Goal: Transaction & Acquisition: Purchase product/service

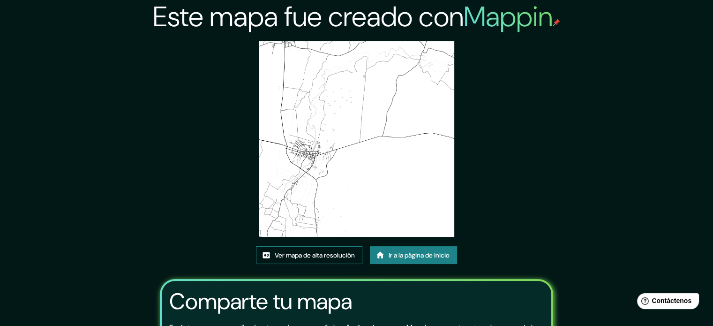
click at [296, 260] on font "Ver mapa de alta resolución" at bounding box center [315, 255] width 80 height 12
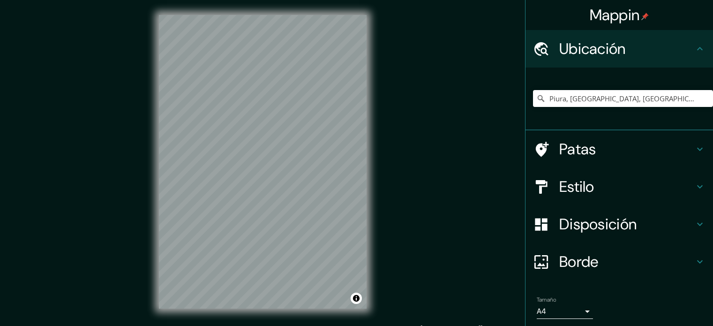
scroll to position [12, 0]
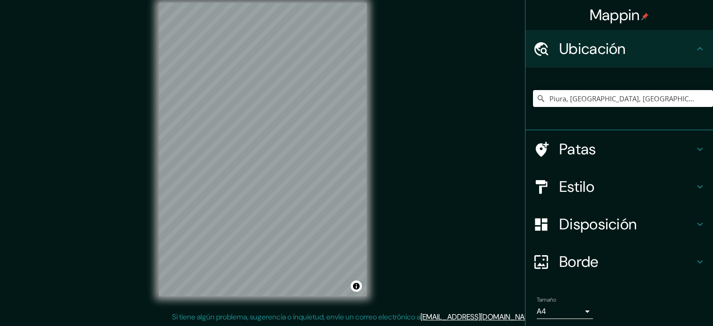
drag, startPoint x: 388, startPoint y: 116, endPoint x: 383, endPoint y: 119, distance: 5.9
click at [389, 116] on div "Mappin Ubicación Piura, [GEOGRAPHIC_DATA], [GEOGRAPHIC_DATA] Patas Estilo Dispo…" at bounding box center [356, 157] width 713 height 339
click at [431, 161] on div "Mappin Ubicación Piura, [GEOGRAPHIC_DATA], [GEOGRAPHIC_DATA] Patas Estilo Dispo…" at bounding box center [356, 157] width 713 height 339
click at [630, 101] on input "Piura, [GEOGRAPHIC_DATA], [GEOGRAPHIC_DATA]" at bounding box center [623, 98] width 180 height 17
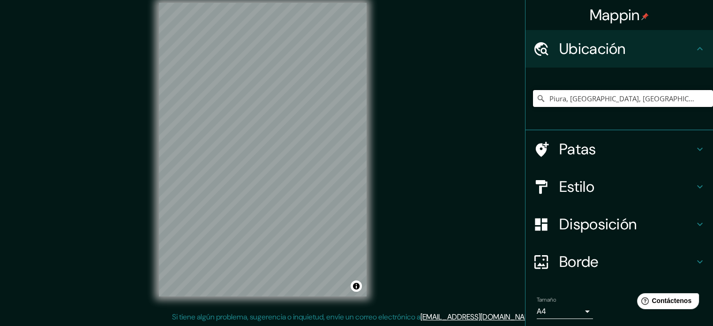
drag, startPoint x: 658, startPoint y: 98, endPoint x: 663, endPoint y: 97, distance: 4.8
click at [659, 97] on input "Piura, [GEOGRAPHIC_DATA], [GEOGRAPHIC_DATA]" at bounding box center [623, 98] width 180 height 17
click at [657, 99] on input "Piura, [GEOGRAPHIC_DATA], [GEOGRAPHIC_DATA]" at bounding box center [623, 98] width 180 height 17
drag, startPoint x: 666, startPoint y: 98, endPoint x: 371, endPoint y: 114, distance: 295.0
click at [371, 114] on div "Mappin Ubicación Piura, [GEOGRAPHIC_DATA], [GEOGRAPHIC_DATA] Patas Estilo Dispo…" at bounding box center [356, 157] width 713 height 339
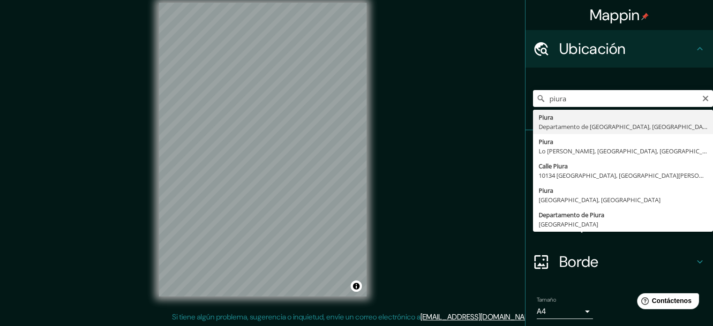
type input "Piura, [GEOGRAPHIC_DATA], [GEOGRAPHIC_DATA]"
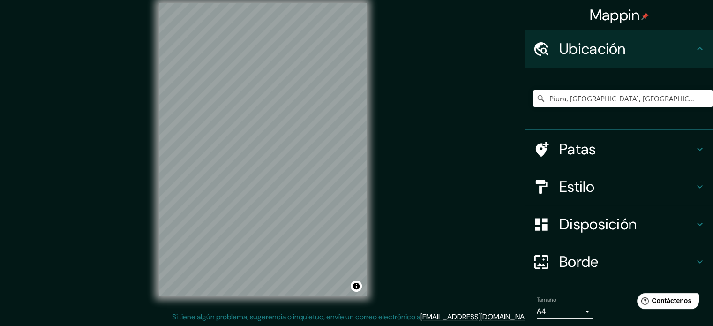
click at [607, 194] on h4 "Estilo" at bounding box center [626, 186] width 135 height 19
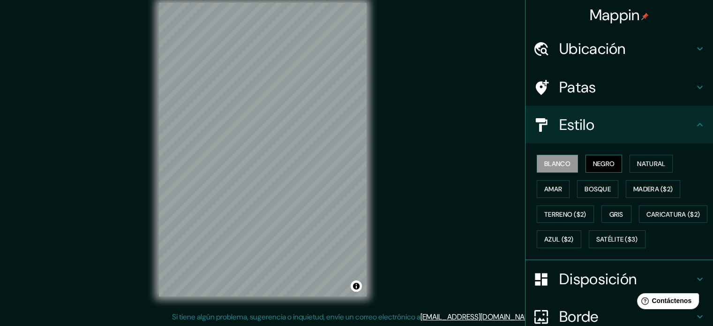
click at [598, 164] on font "Negro" at bounding box center [604, 163] width 22 height 8
click at [567, 170] on button "Blanco" at bounding box center [557, 164] width 41 height 18
click at [662, 162] on button "Natural" at bounding box center [651, 164] width 43 height 18
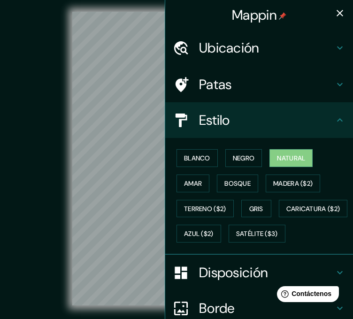
click at [334, 13] on icon "button" at bounding box center [339, 13] width 11 height 11
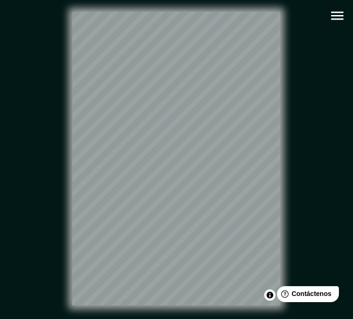
click at [339, 13] on icon "button" at bounding box center [337, 16] width 16 height 16
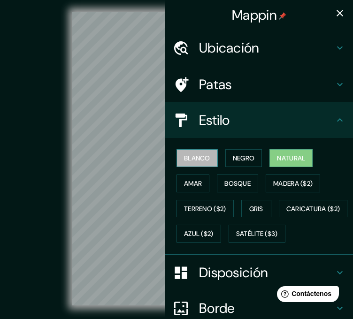
click at [186, 158] on font "Blanco" at bounding box center [197, 158] width 26 height 8
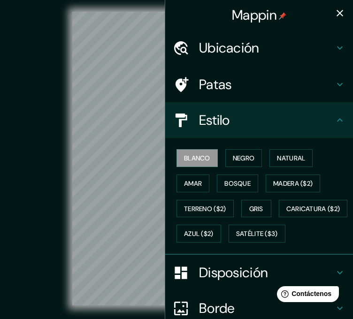
click at [69, 137] on div "© Mapbox © OpenStreetMap Improve this map" at bounding box center [176, 158] width 317 height 287
click at [336, 12] on icon "button" at bounding box center [339, 13] width 7 height 7
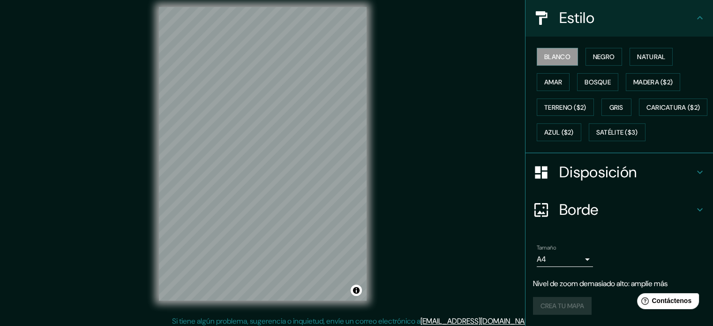
scroll to position [12, 0]
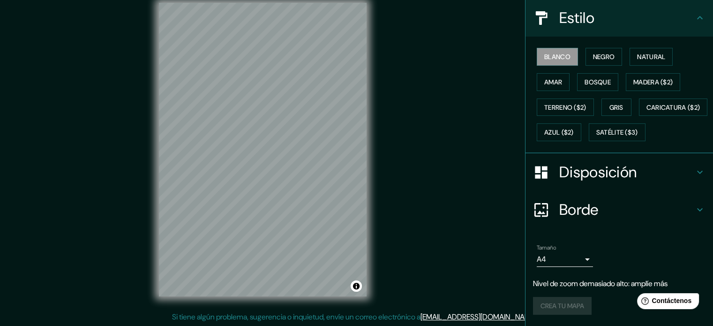
click at [556, 258] on body "Mappin Ubicación Piura, [GEOGRAPHIC_DATA], [GEOGRAPHIC_DATA] Patas Estilo Blanc…" at bounding box center [356, 151] width 713 height 326
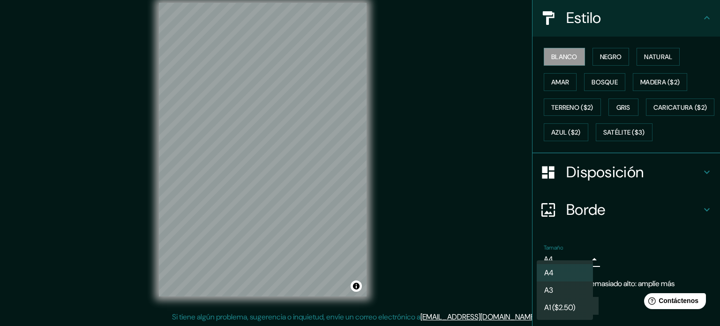
click at [554, 284] on li "A3" at bounding box center [565, 289] width 56 height 17
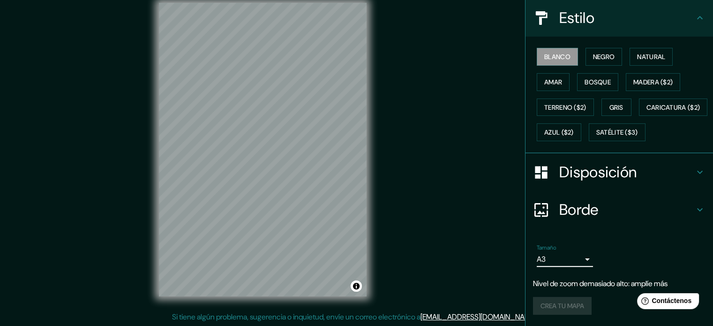
click at [561, 267] on body "Mappin Ubicación Piura, [GEOGRAPHIC_DATA], [GEOGRAPHIC_DATA] Patas Estilo Blanc…" at bounding box center [356, 151] width 713 height 326
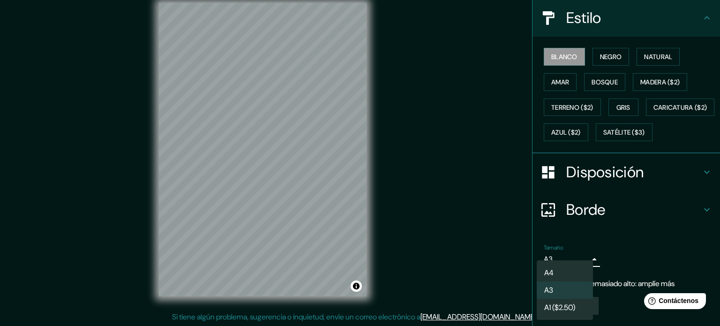
click at [562, 263] on ul "A4 A3 A1 ($2.50)" at bounding box center [565, 290] width 56 height 60
click at [562, 268] on li "A4" at bounding box center [565, 272] width 56 height 17
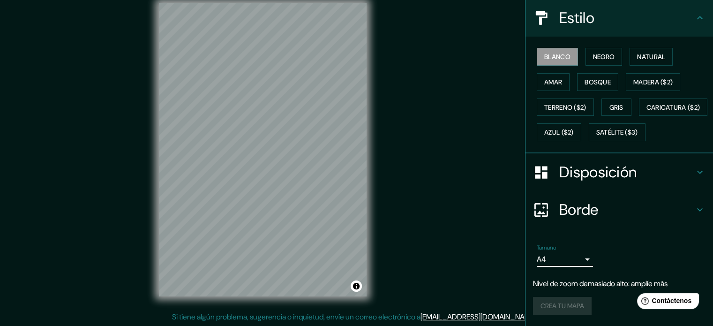
click at [553, 306] on div "Crea tu mapa" at bounding box center [619, 306] width 173 height 18
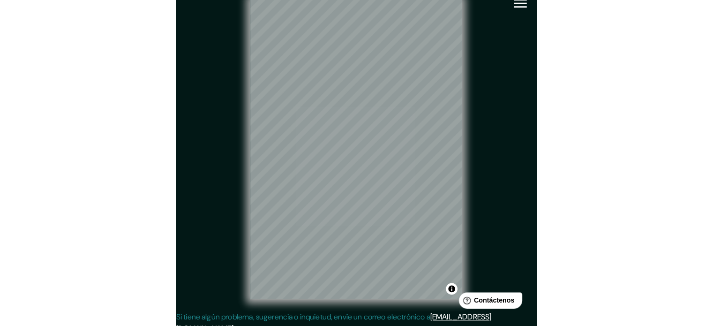
scroll to position [109, 0]
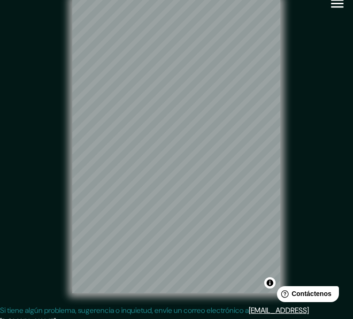
drag, startPoint x: 303, startPoint y: 138, endPoint x: 308, endPoint y: 123, distance: 15.7
click at [303, 138] on div "© Mapbox © OpenStreetMap Improve this map" at bounding box center [176, 146] width 317 height 287
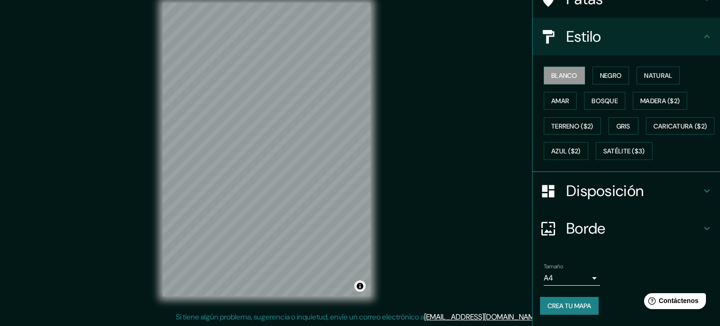
click at [573, 283] on body "Mappin Ubicación Piura, [GEOGRAPHIC_DATA], [GEOGRAPHIC_DATA] Patas Estilo Blanc…" at bounding box center [360, 151] width 720 height 326
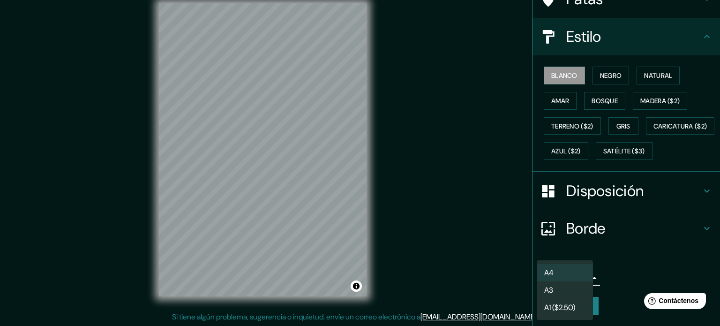
click at [563, 290] on li "A3" at bounding box center [565, 289] width 56 height 17
click at [577, 282] on body "Mappin Ubicación Piura, [GEOGRAPHIC_DATA], [GEOGRAPHIC_DATA] Patas Estilo Blanc…" at bounding box center [360, 151] width 720 height 326
click at [631, 196] on div at bounding box center [360, 163] width 720 height 326
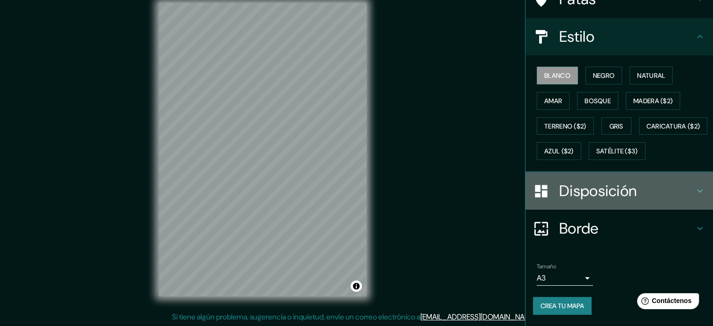
click at [631, 196] on h4 "Disposición" at bounding box center [626, 190] width 135 height 19
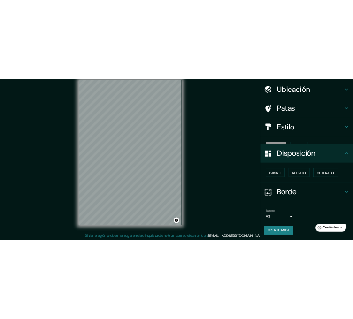
scroll to position [11, 0]
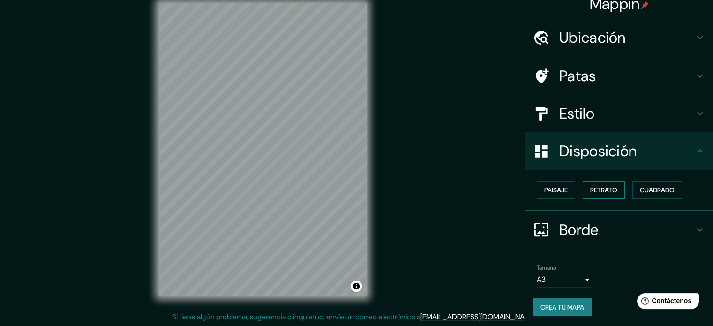
click at [596, 188] on font "Retrato" at bounding box center [603, 190] width 27 height 8
click at [550, 193] on font "Paisaje" at bounding box center [555, 190] width 23 height 8
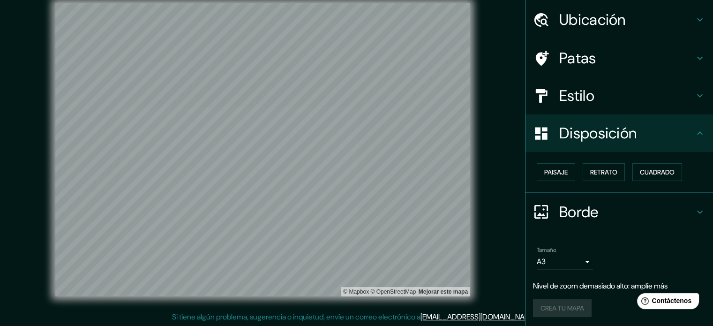
scroll to position [30, 0]
